Goal: Task Accomplishment & Management: Manage account settings

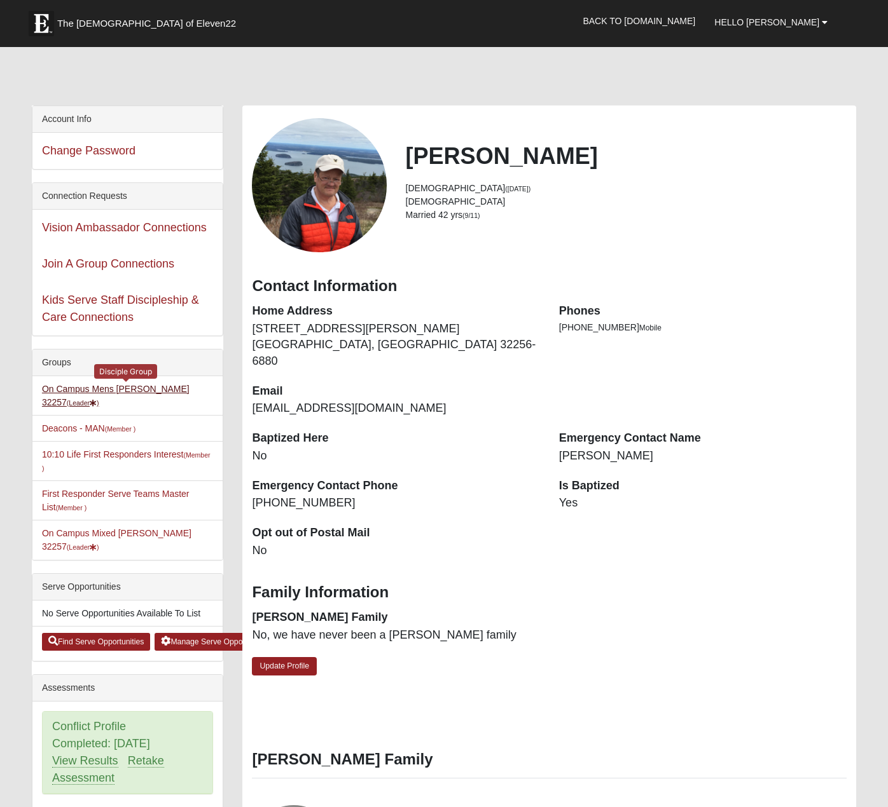
click at [132, 388] on link "On Campus Mens Hoffstatter 32257 (Leader )" at bounding box center [116, 396] width 148 height 24
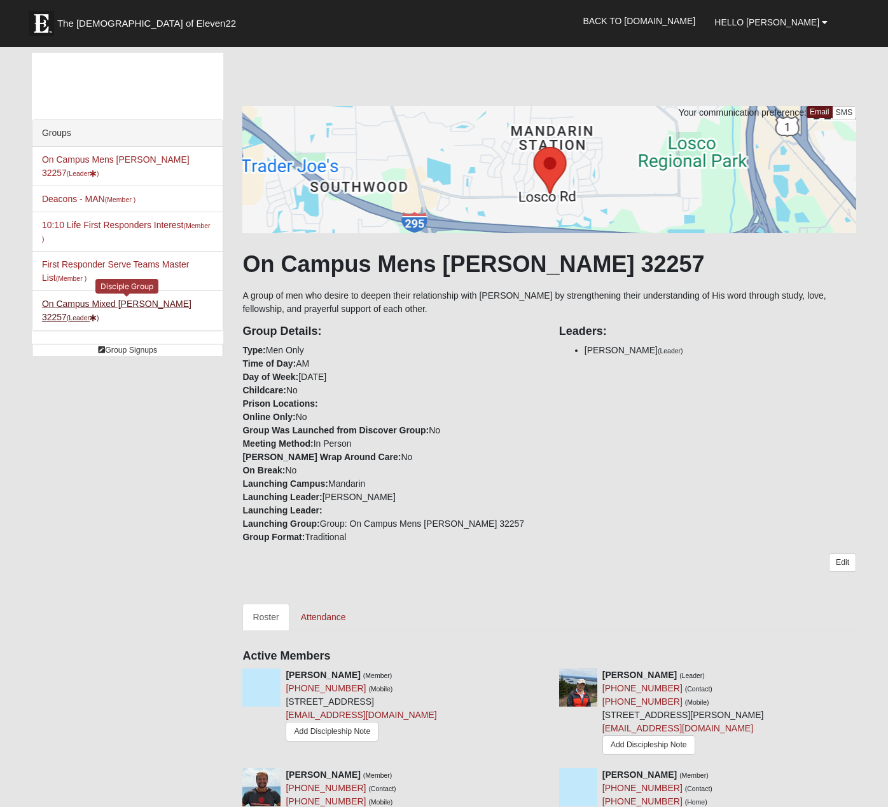
click at [113, 301] on link "On Campus Mixed [PERSON_NAME] 32257 (Leader )" at bounding box center [116, 311] width 149 height 24
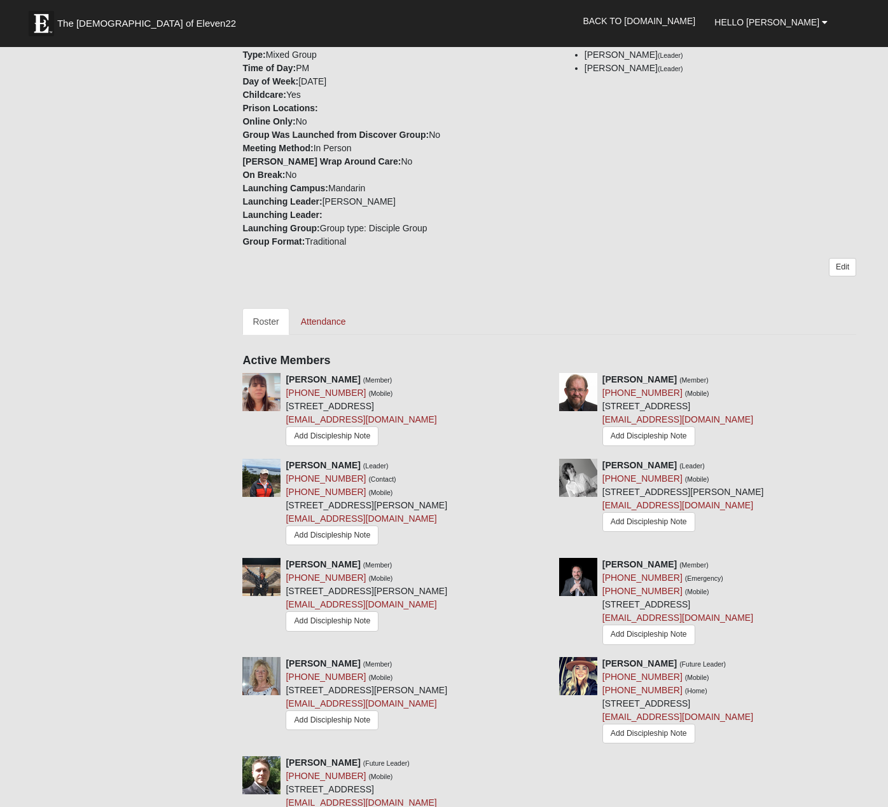
scroll to position [340, 0]
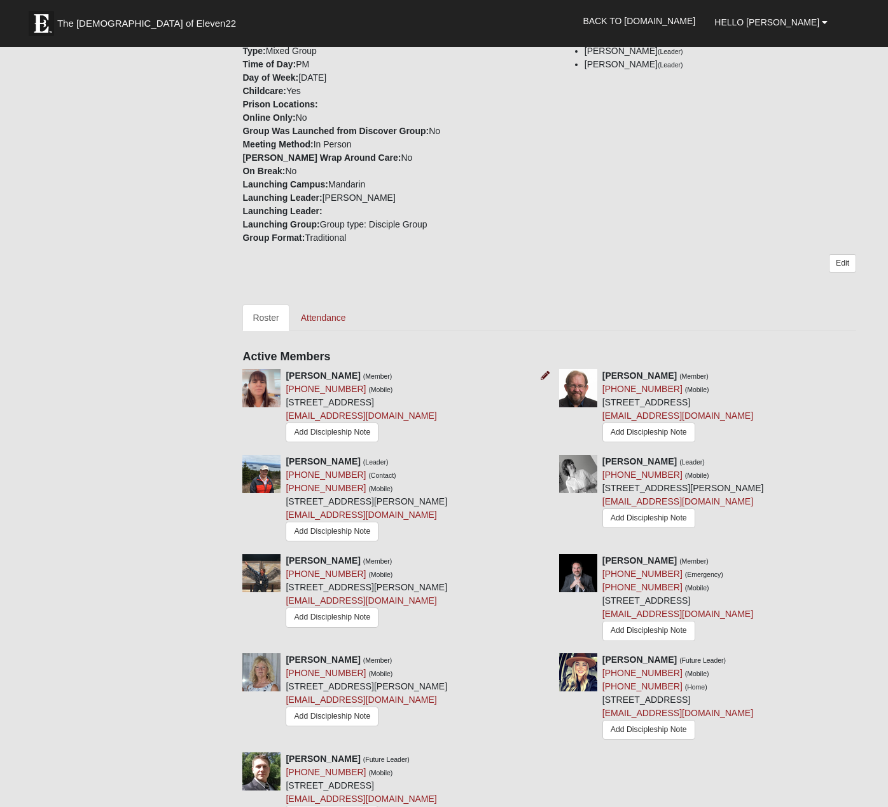
click at [542, 376] on icon at bounding box center [544, 375] width 9 height 9
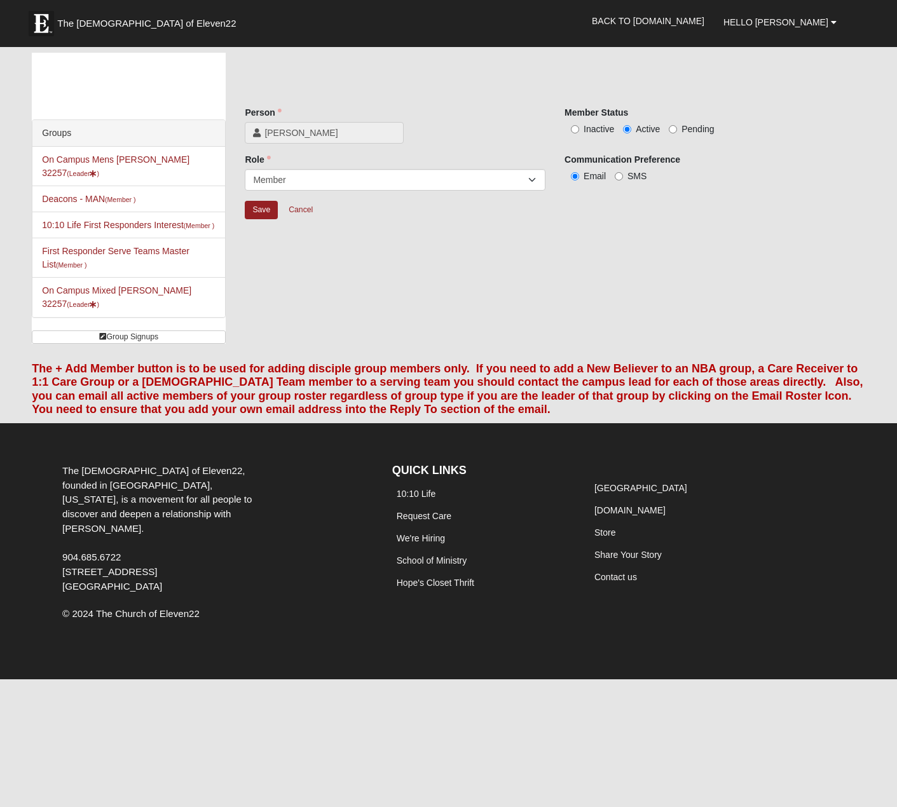
click at [579, 127] on label "Inactive" at bounding box center [590, 129] width 50 height 13
click at [579, 127] on input "Inactive" at bounding box center [575, 129] width 8 height 8
radio input "true"
click at [261, 212] on input "Save" at bounding box center [261, 210] width 33 height 18
